Goal: Information Seeking & Learning: Compare options

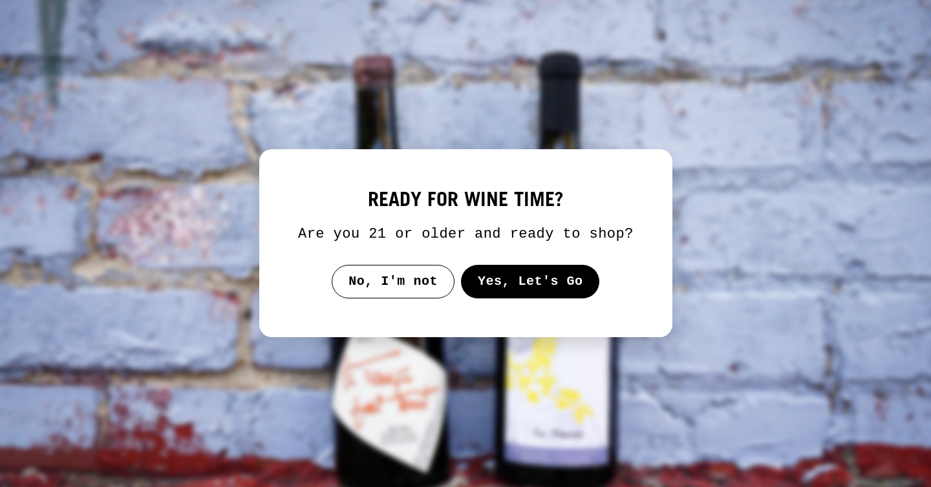
click at [524, 296] on button "Yes, Let's Go" at bounding box center [529, 282] width 139 height 34
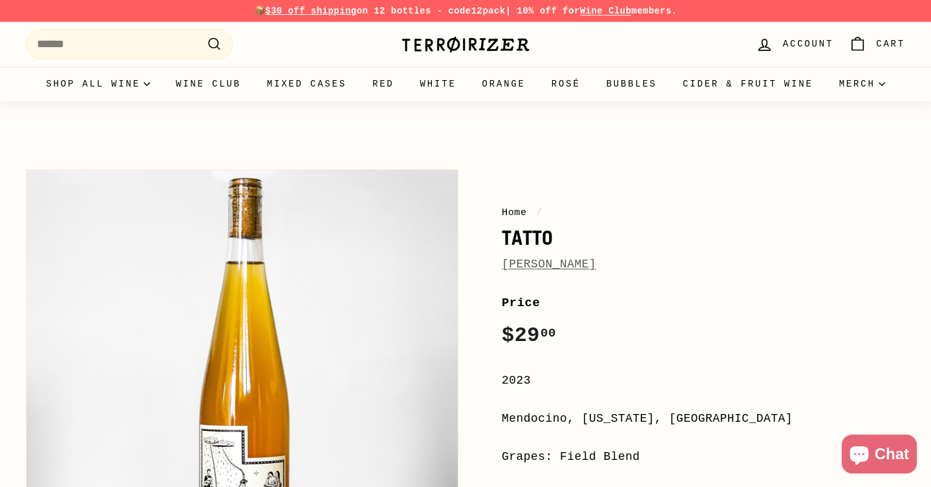
click at [461, 43] on img at bounding box center [465, 45] width 129 height 18
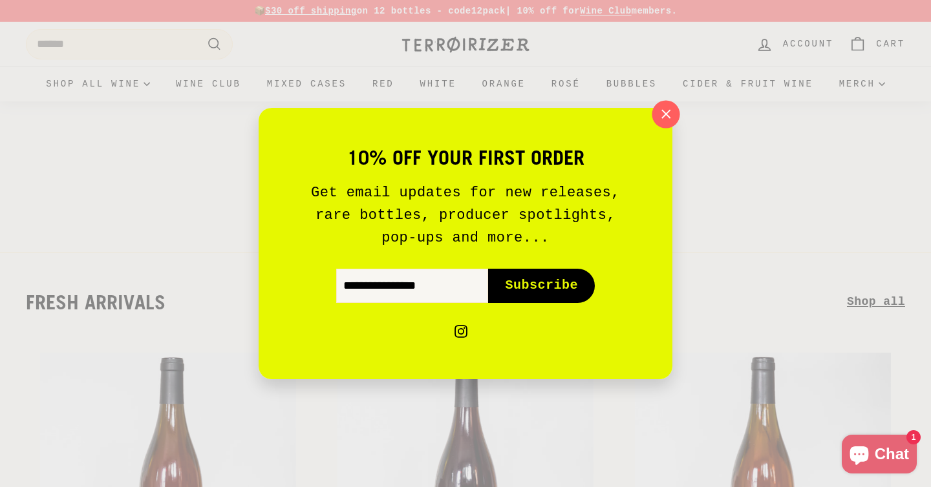
click at [669, 115] on icon "button" at bounding box center [665, 114] width 19 height 19
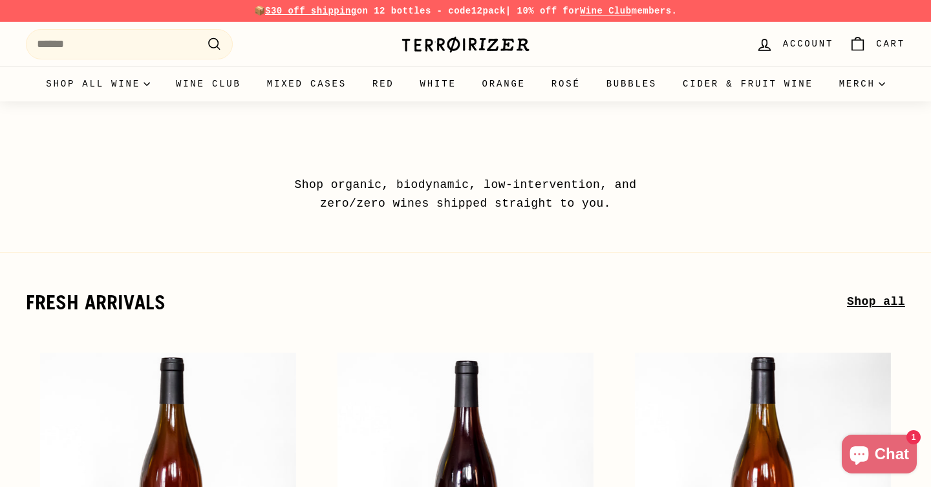
click at [666, 76] on link "Bubbles" at bounding box center [631, 84] width 76 height 35
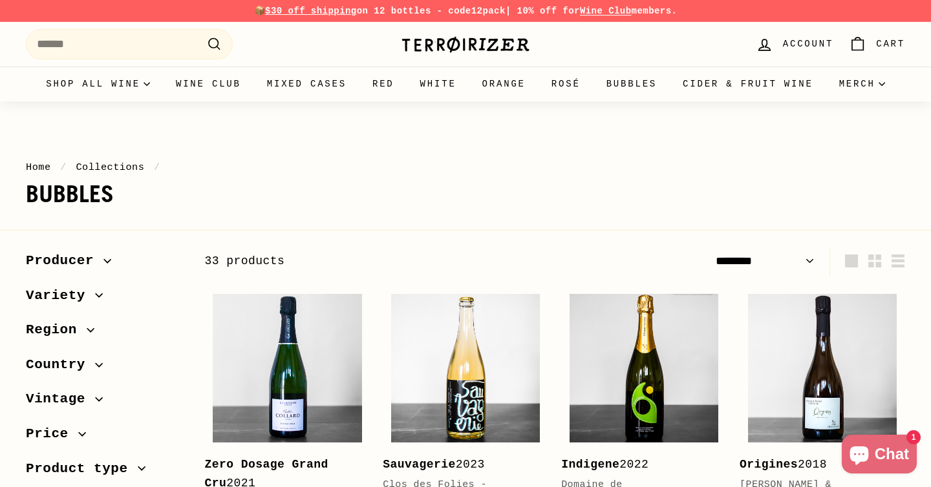
select select "******"
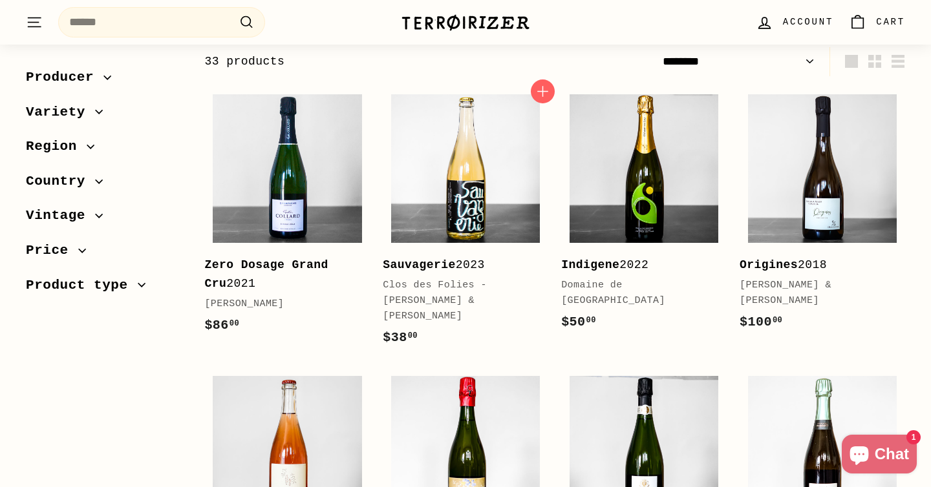
scroll to position [202, 0]
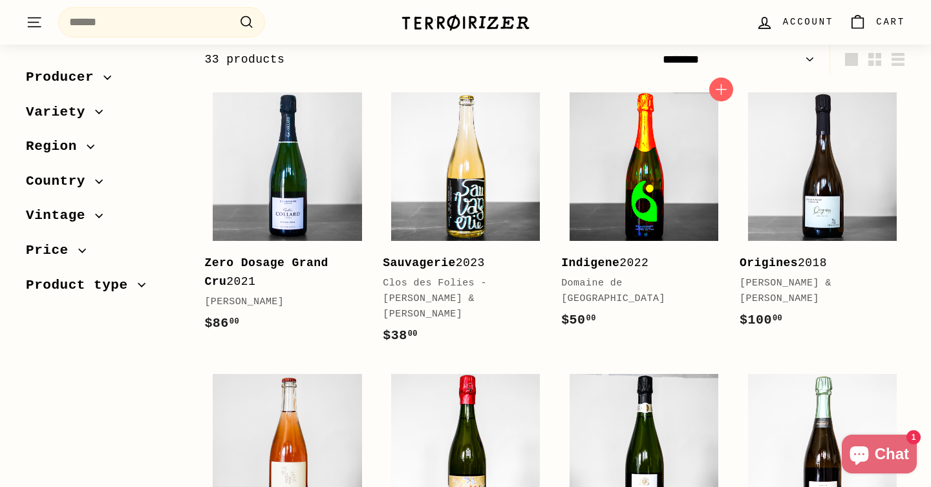
click at [641, 157] on img at bounding box center [643, 166] width 149 height 149
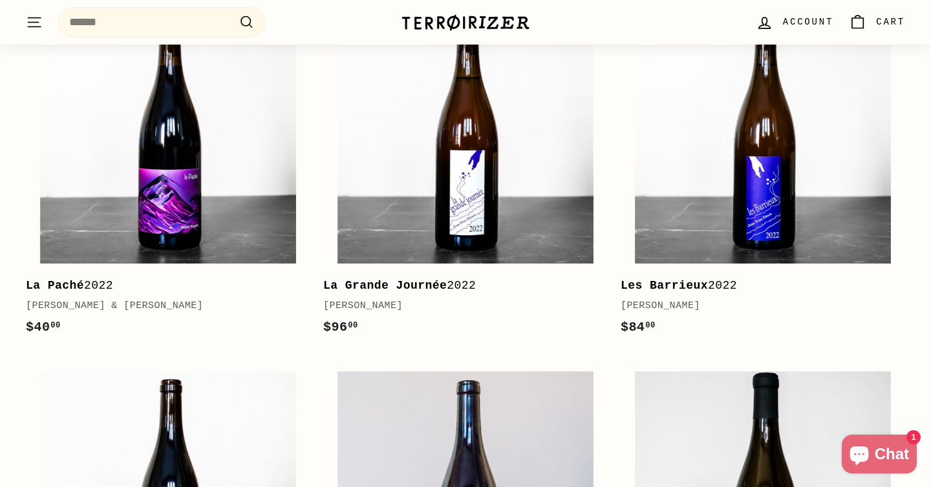
scroll to position [1427, 0]
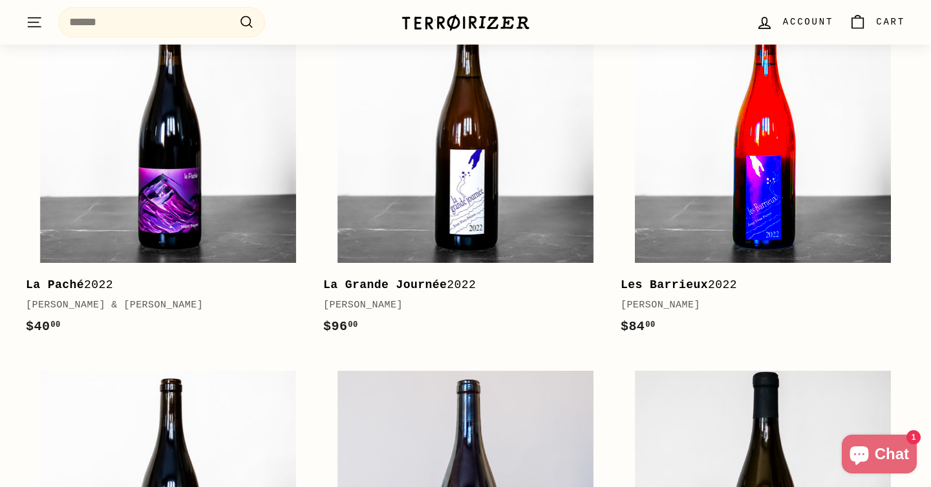
click at [771, 188] on img at bounding box center [763, 135] width 256 height 256
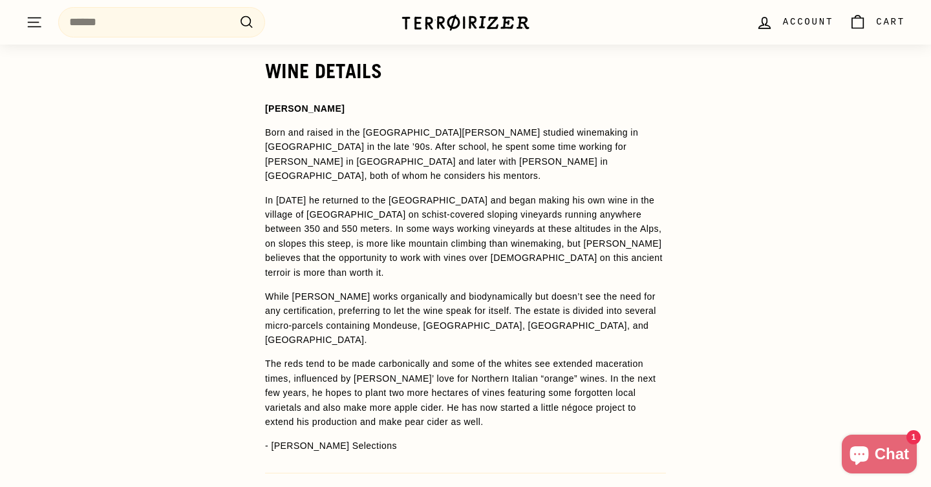
scroll to position [1022, 0]
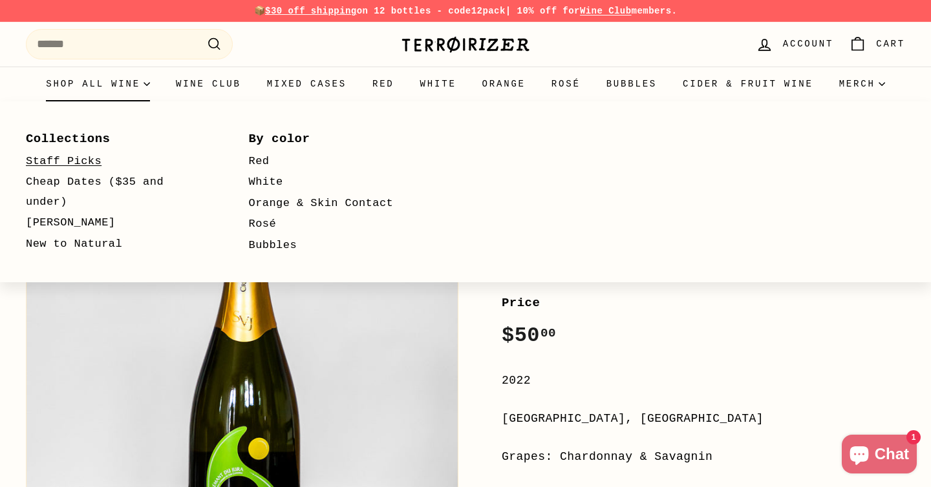
click at [83, 162] on link "Staff Picks" at bounding box center [118, 161] width 185 height 21
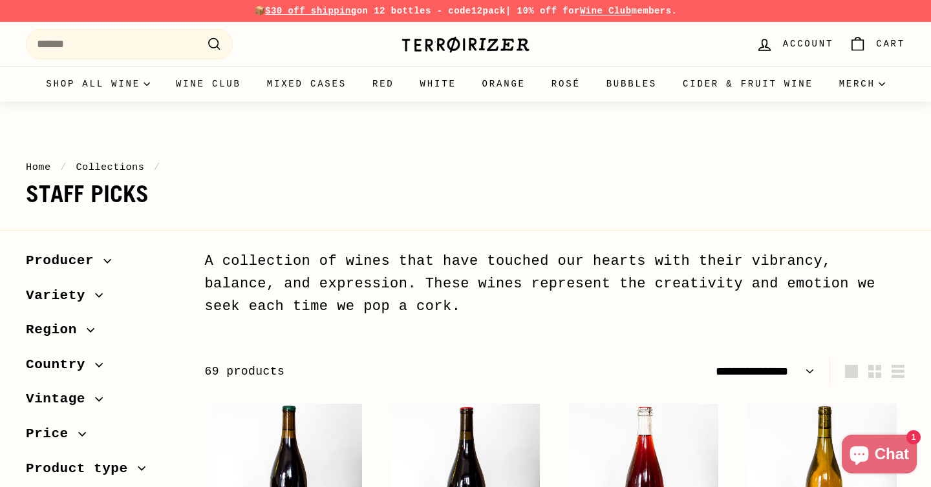
select select "**********"
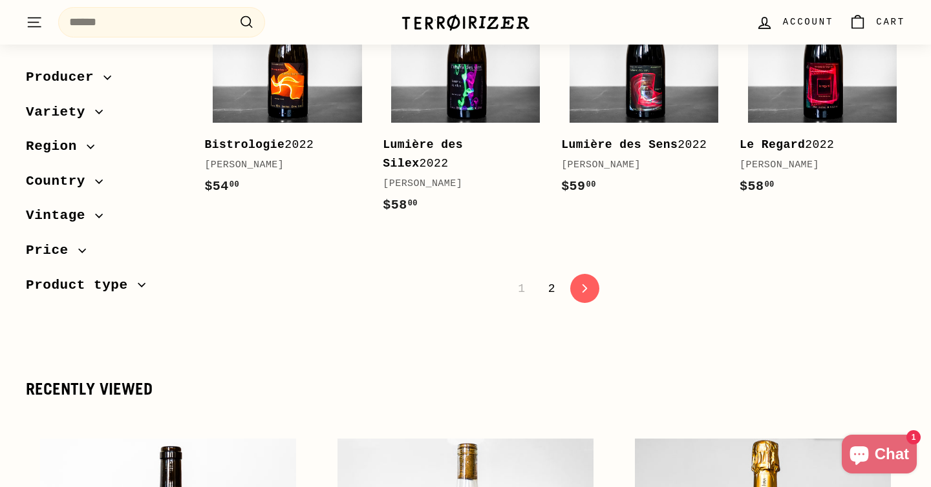
scroll to position [2805, 0]
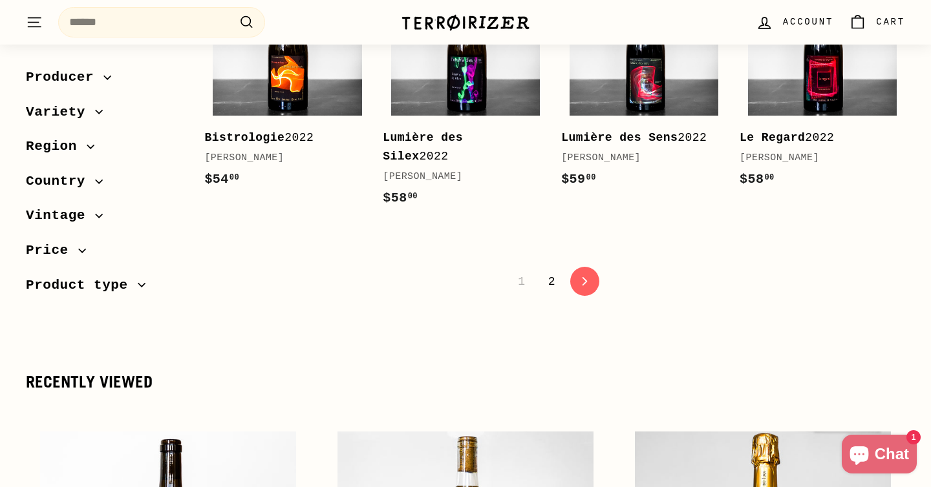
click at [550, 282] on link "2" at bounding box center [551, 282] width 23 height 22
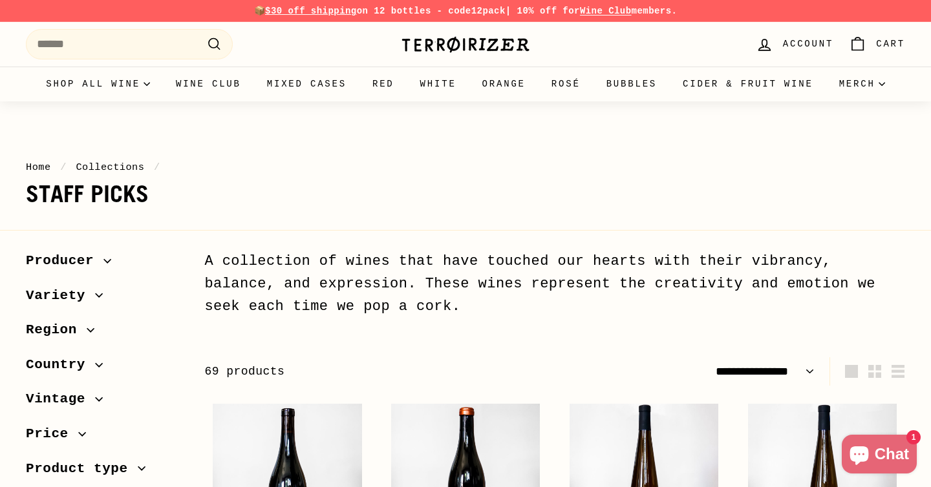
select select "**********"
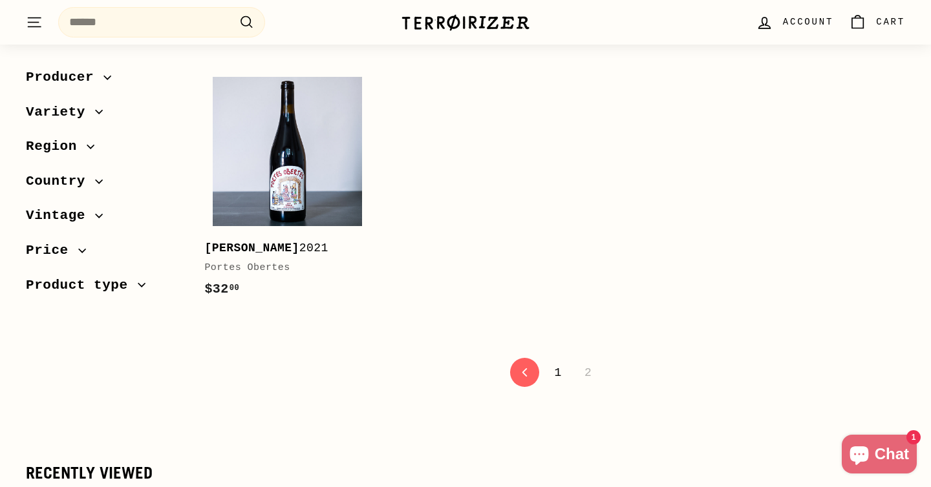
scroll to position [2264, 0]
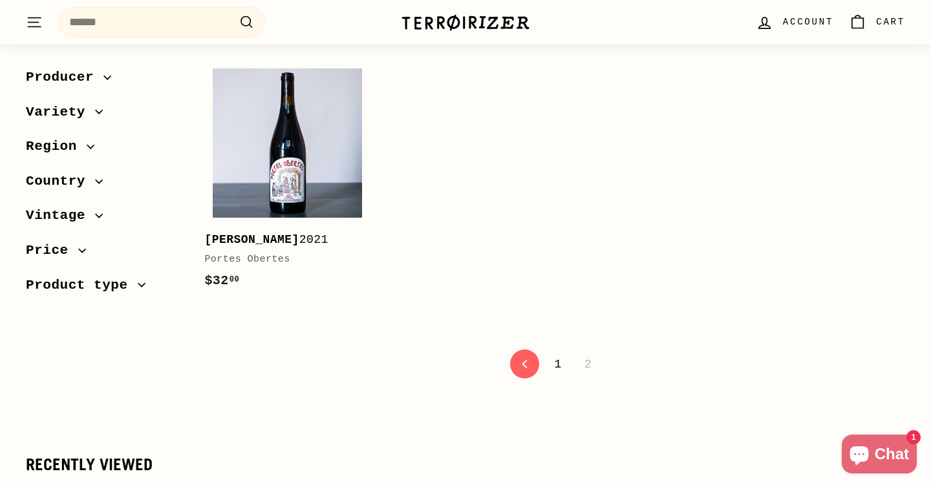
click at [558, 354] on link "1" at bounding box center [557, 365] width 23 height 22
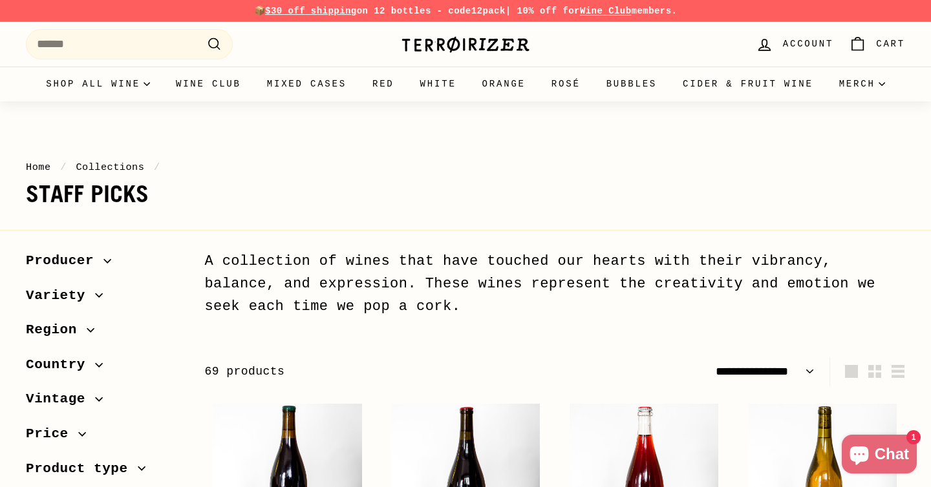
select select "**********"
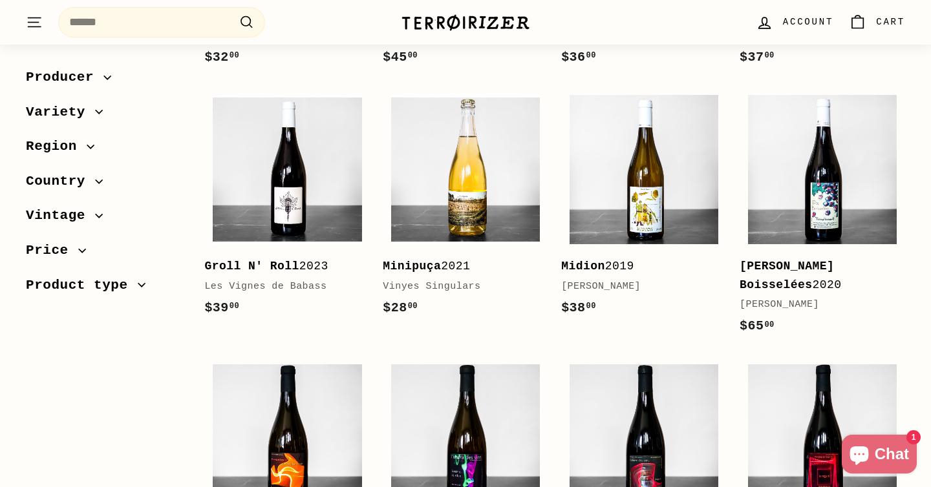
scroll to position [2411, 0]
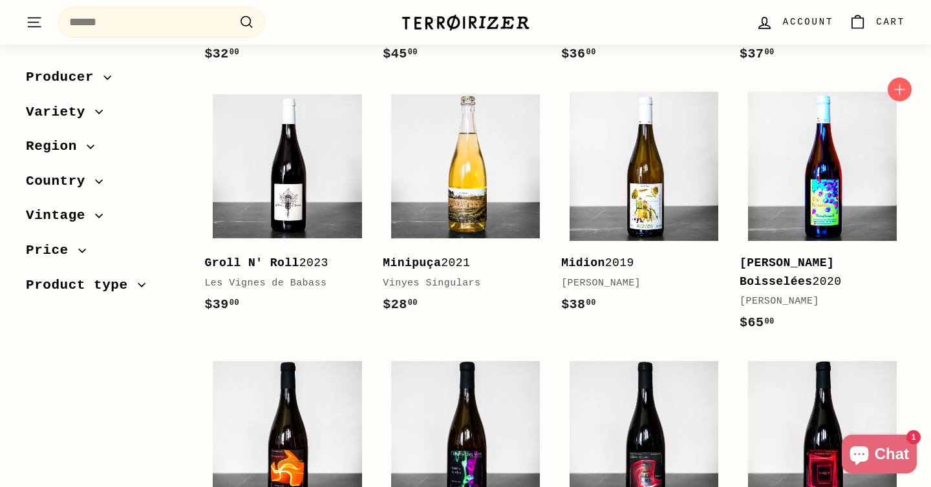
click at [811, 222] on img at bounding box center [822, 166] width 149 height 149
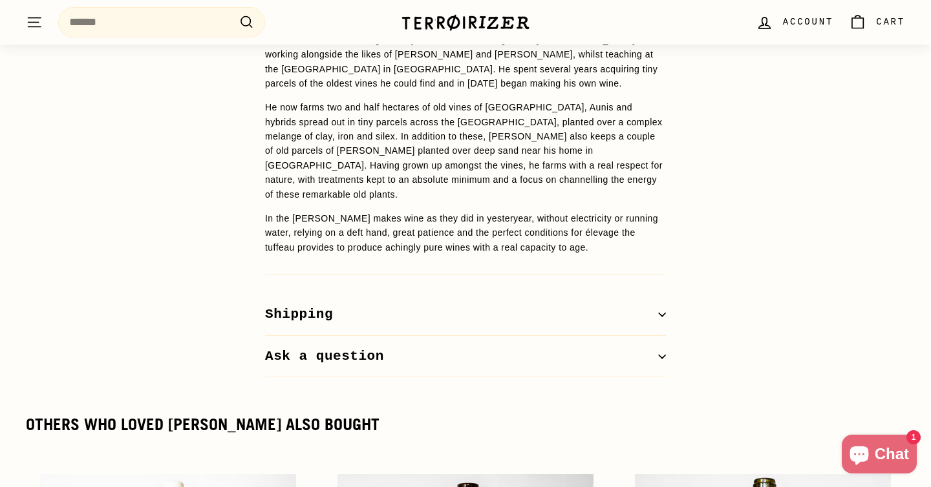
scroll to position [1154, 0]
click at [640, 301] on button "Shipping" at bounding box center [465, 314] width 401 height 42
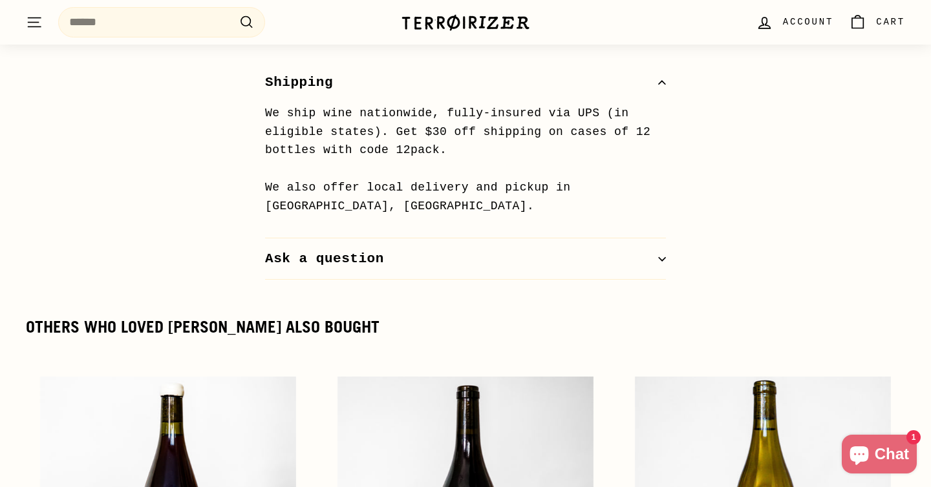
scroll to position [1390, 0]
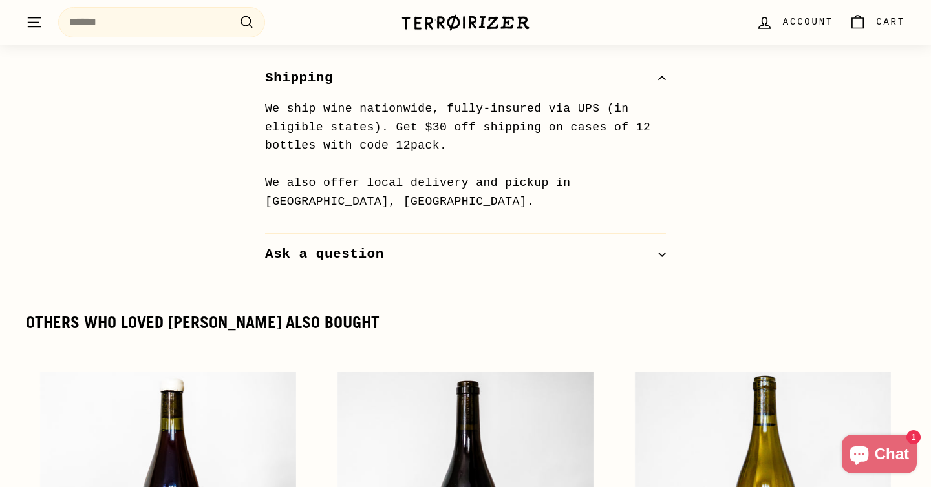
click at [616, 234] on button "Ask a question" at bounding box center [465, 255] width 401 height 42
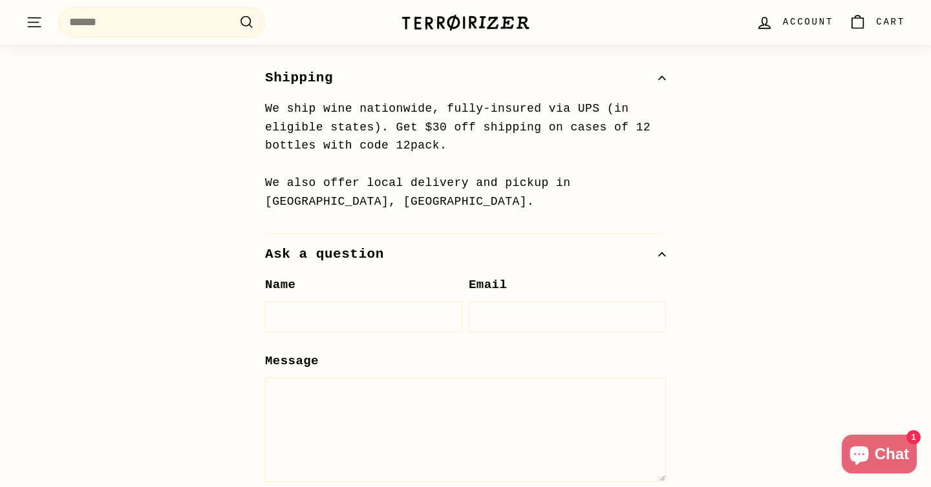
click at [619, 234] on button "Ask a question" at bounding box center [465, 255] width 401 height 42
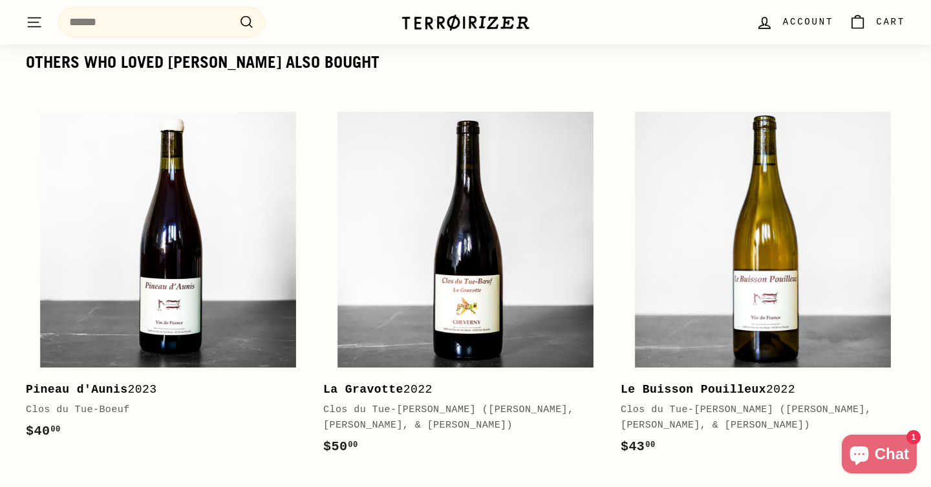
scroll to position [1655, 0]
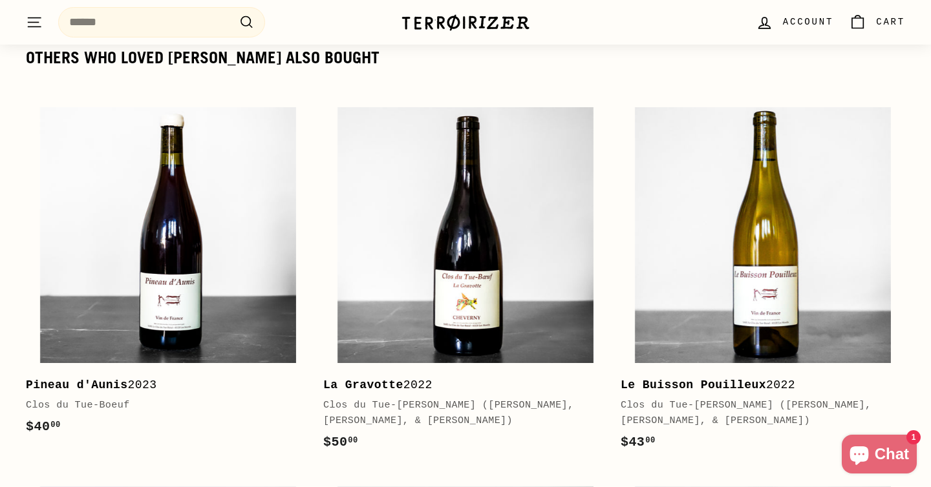
click at [27, 25] on icon ". . ." at bounding box center [34, 22] width 17 height 17
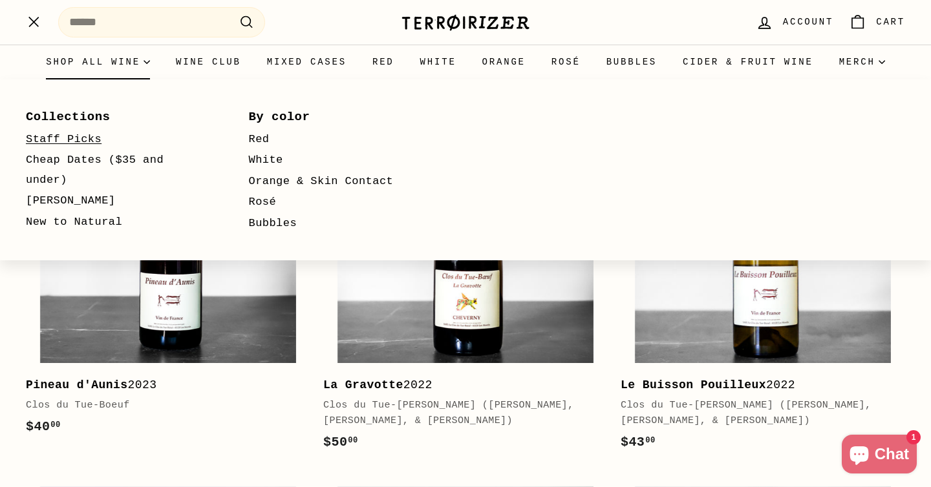
click at [58, 142] on link "Staff Picks" at bounding box center [118, 139] width 185 height 21
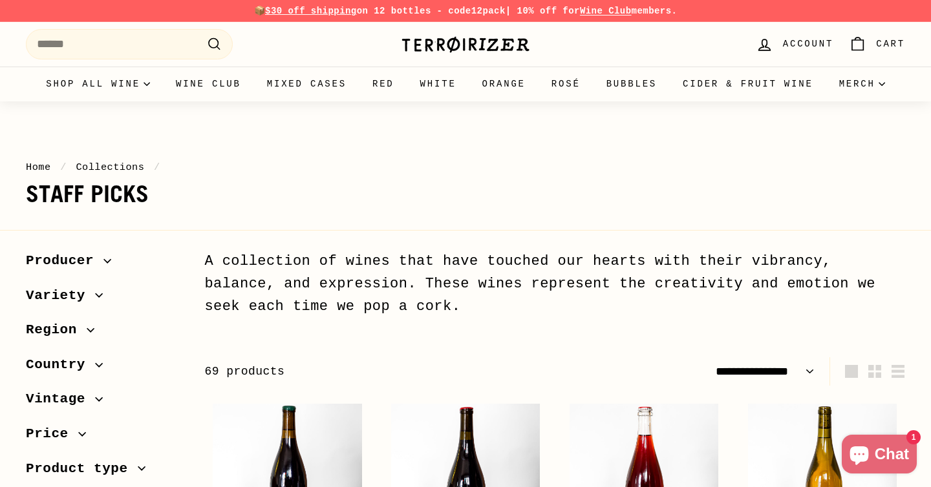
select select "**********"
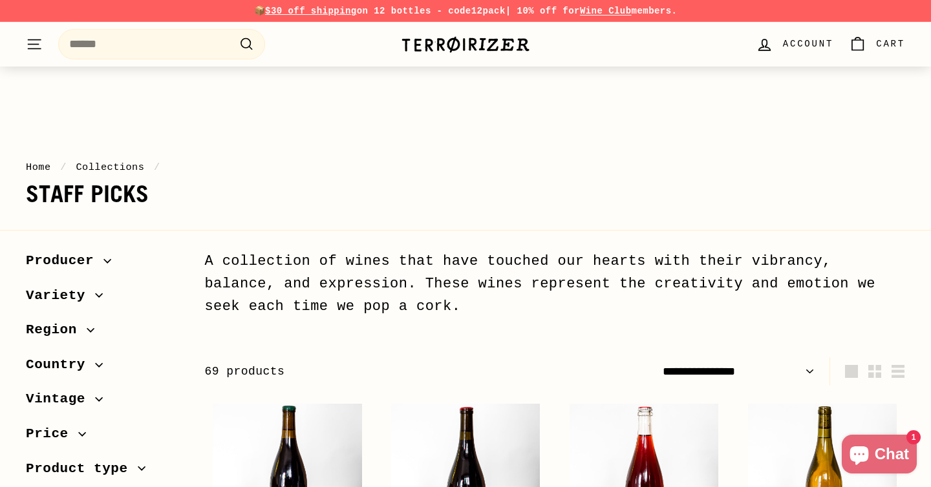
scroll to position [56, 0]
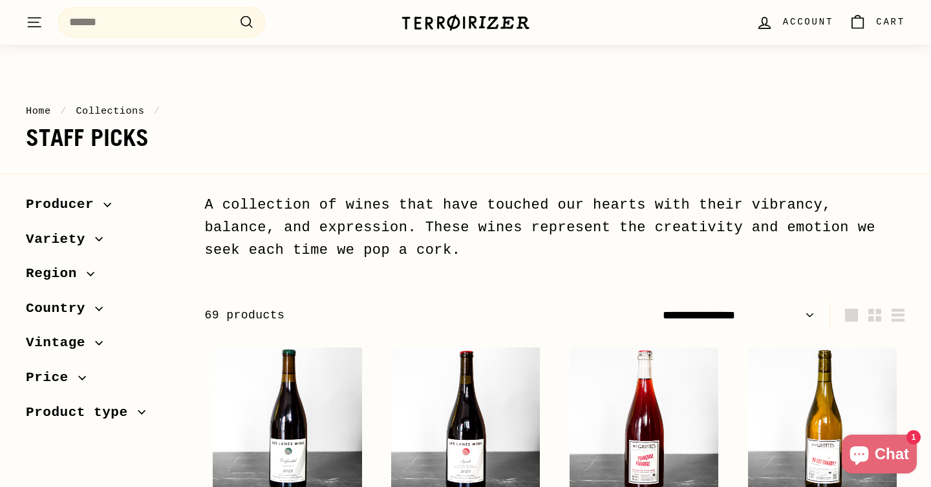
click at [95, 248] on span "Variety" at bounding box center [105, 240] width 158 height 22
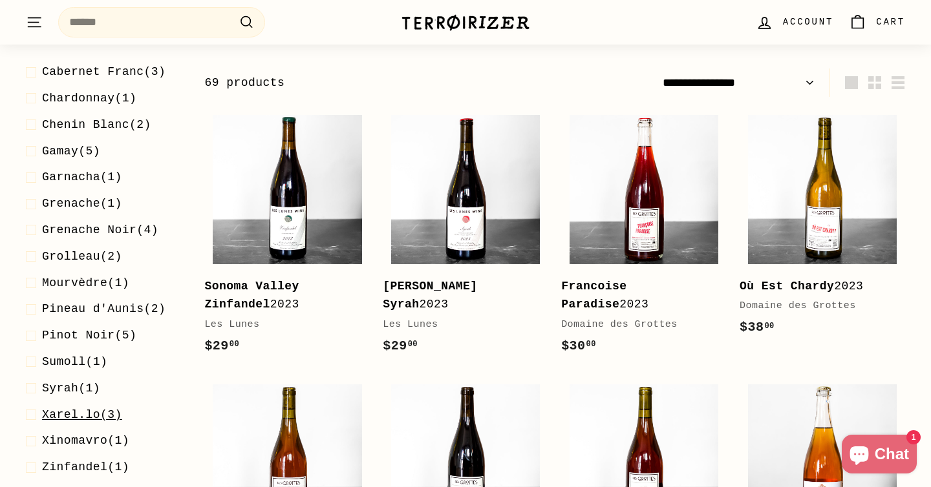
scroll to position [0, 0]
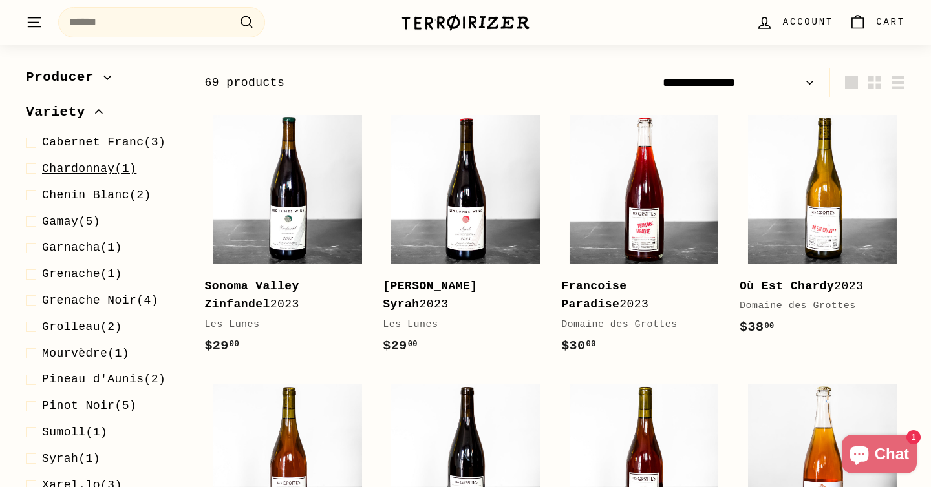
click at [109, 175] on span "Chardonnay" at bounding box center [78, 168] width 73 height 13
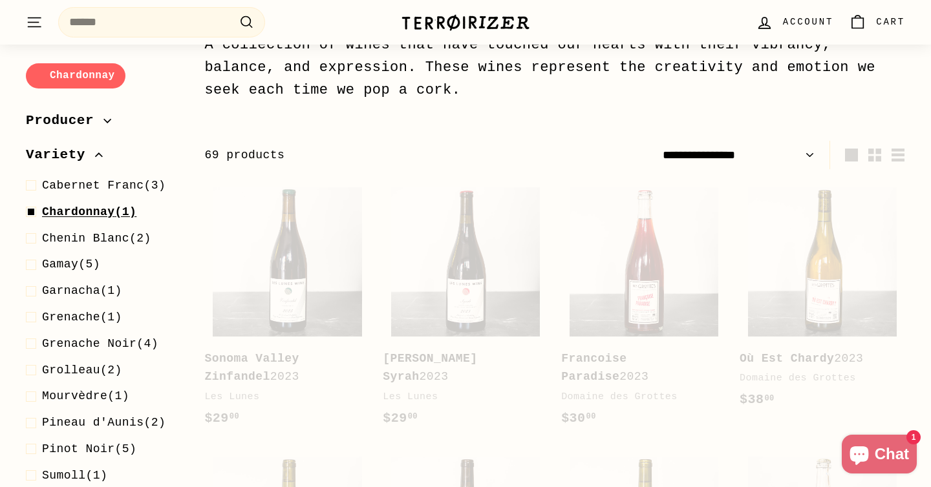
scroll to position [196, 0]
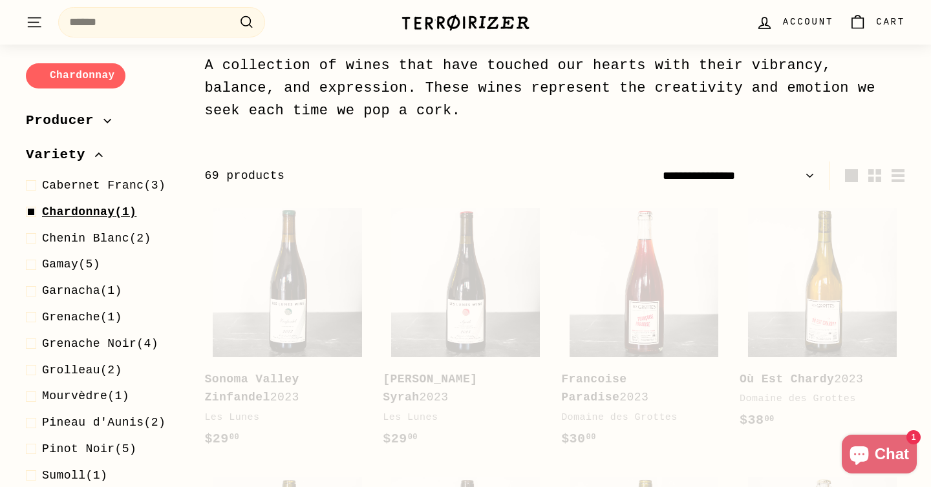
select select "**********"
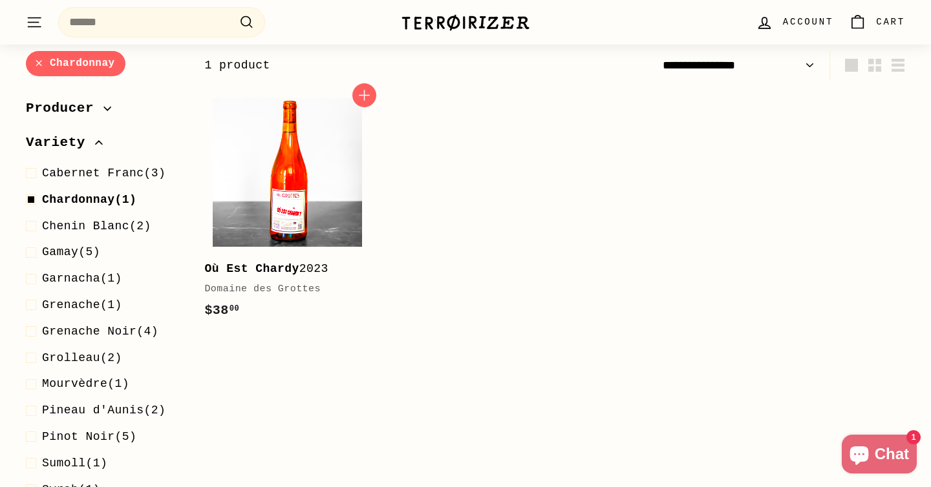
click at [288, 146] on img at bounding box center [287, 172] width 149 height 149
